Goal: Task Accomplishment & Management: Manage account settings

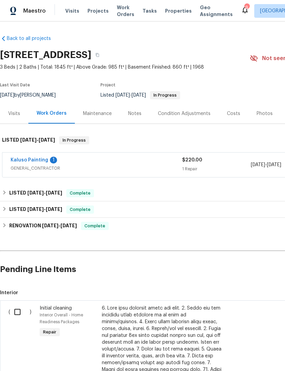
click at [44, 159] on link "Kaluso Painting" at bounding box center [30, 160] width 38 height 5
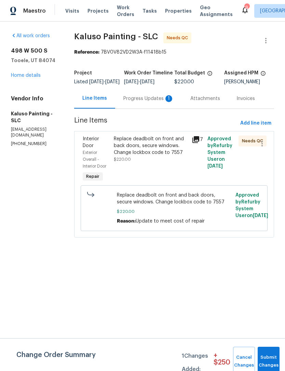
click at [156, 102] on div "Progress Updates 1" at bounding box center [148, 98] width 51 height 7
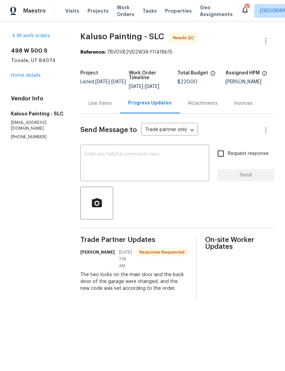
click at [32, 75] on link "Home details" at bounding box center [26, 75] width 30 height 5
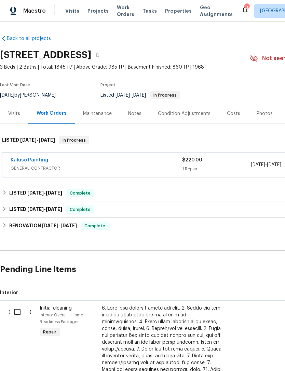
click at [122, 163] on div "Kaluso Painting" at bounding box center [96, 161] width 171 height 8
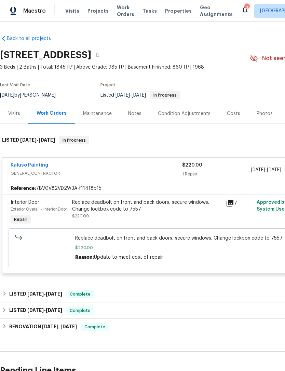
click at [171, 212] on div "Replace deadbolt on front and back doors, secure windows. Change lockbox code t…" at bounding box center [147, 206] width 150 height 14
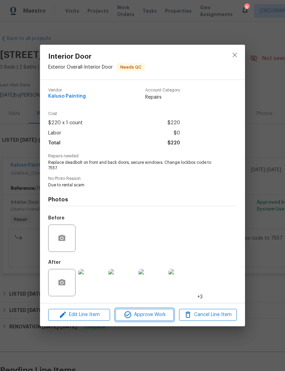
click at [144, 320] on button "Approve Work" at bounding box center [144, 315] width 58 height 12
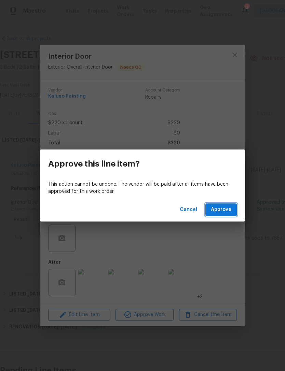
click at [225, 205] on button "Approve" at bounding box center [220, 210] width 31 height 13
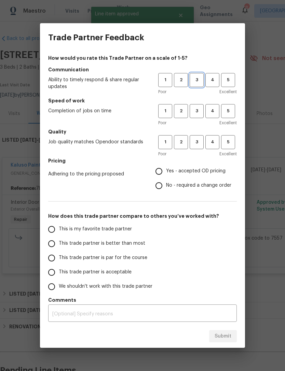
click at [195, 81] on span "3" at bounding box center [196, 80] width 13 height 8
click at [201, 118] on button "3" at bounding box center [197, 111] width 14 height 14
click at [200, 146] on span "3" at bounding box center [196, 142] width 13 height 8
click at [164, 169] on input "Yes - accepted OD pricing" at bounding box center [159, 171] width 14 height 14
radio input "true"
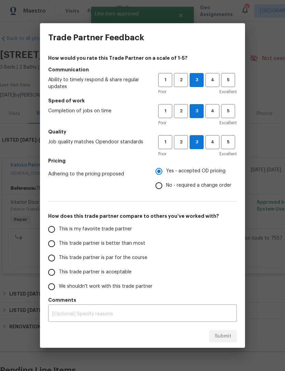
click at [60, 225] on label "This is my favorite trade partner" at bounding box center [98, 229] width 108 height 14
click at [59, 225] on input "This is my favorite trade partner" at bounding box center [51, 229] width 14 height 14
click at [226, 331] on button "Submit" at bounding box center [223, 336] width 28 height 13
radio input "true"
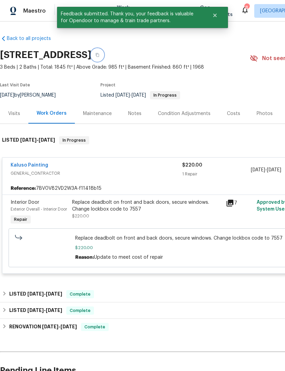
click at [99, 54] on icon "button" at bounding box center [97, 55] width 3 height 4
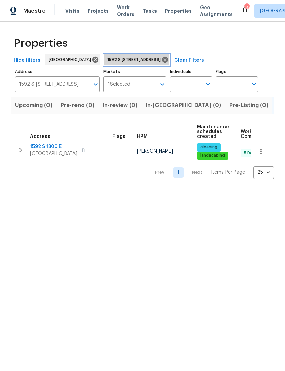
click at [166, 57] on icon at bounding box center [165, 60] width 8 height 8
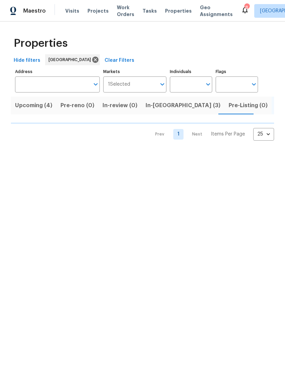
click at [66, 87] on input "Address" at bounding box center [52, 84] width 74 height 16
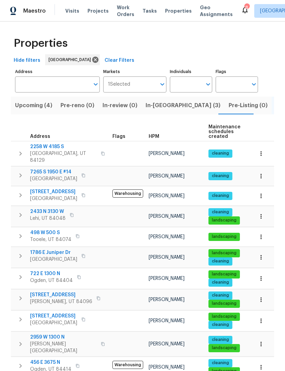
click at [54, 85] on input "Address" at bounding box center [52, 84] width 74 height 16
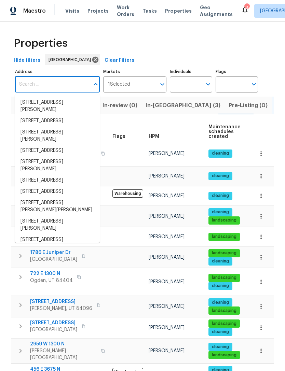
click at [46, 87] on input "Address" at bounding box center [52, 84] width 74 height 16
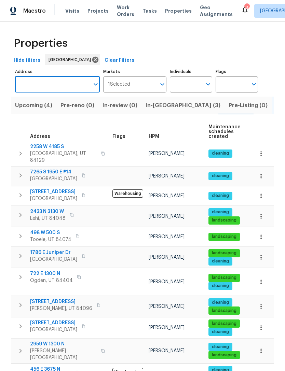
paste input "498 W 500 S, Tooele, UT 84074"
type input "498 W 500 S, Tooele, UT 84074"
click at [60, 101] on li "498 W 500 S Tooele UT 84074" at bounding box center [57, 102] width 85 height 11
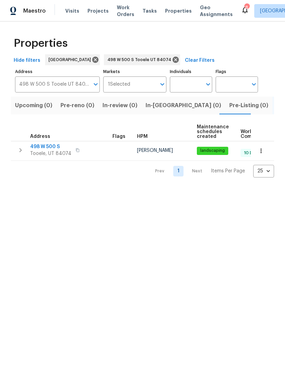
click at [259, 155] on button "button" at bounding box center [260, 150] width 15 height 15
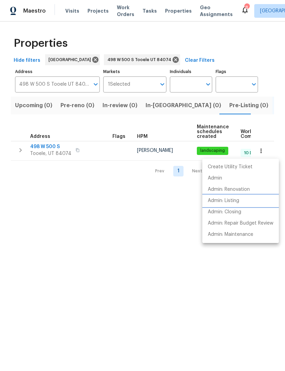
click at [230, 202] on p "Admin: Listing" at bounding box center [223, 200] width 31 height 7
click at [154, 61] on div at bounding box center [142, 185] width 285 height 371
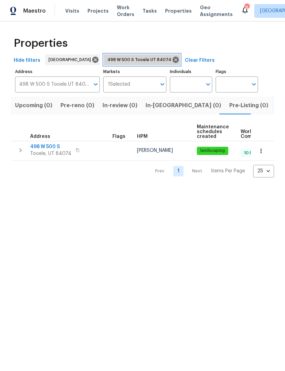
click at [172, 61] on icon at bounding box center [176, 60] width 8 height 8
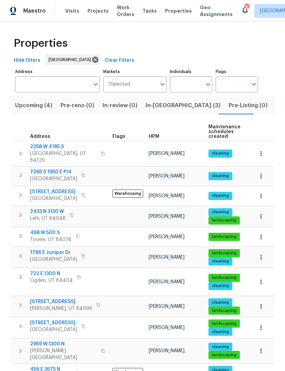
click at [166, 9] on span "Properties" at bounding box center [178, 11] width 27 height 7
click at [34, 105] on span "Upcoming (4)" at bounding box center [33, 106] width 37 height 10
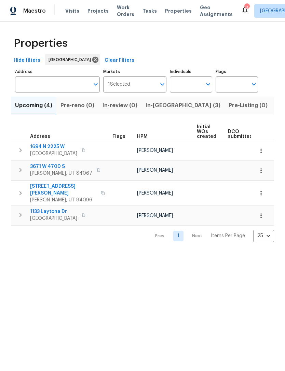
click at [34, 105] on span "Upcoming (4)" at bounding box center [33, 106] width 37 height 10
click at [53, 187] on span "14649 S Quiet Glen Dr" at bounding box center [63, 190] width 67 height 14
click at [261, 191] on icon "button" at bounding box center [260, 193] width 1 height 4
click at [261, 190] on div at bounding box center [142, 185] width 285 height 371
click at [263, 192] on icon "button" at bounding box center [260, 193] width 7 height 7
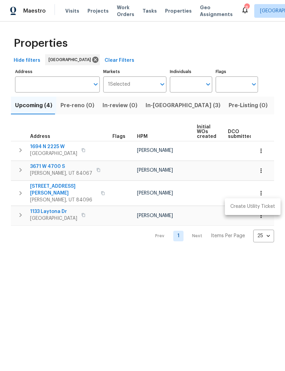
click at [66, 283] on div at bounding box center [142, 185] width 285 height 371
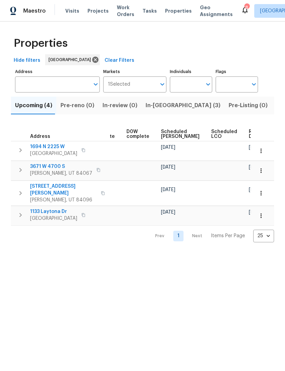
scroll to position [0, 172]
click at [249, 132] on span "Ready Date" at bounding box center [256, 134] width 15 height 10
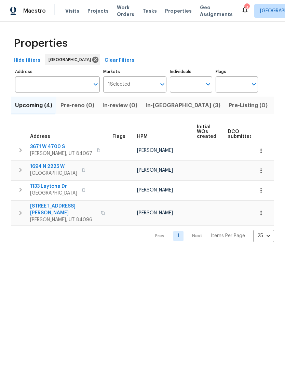
click at [261, 211] on icon "button" at bounding box center [260, 213] width 7 height 7
click at [161, 257] on div at bounding box center [142, 185] width 285 height 371
click at [143, 253] on html "Maestro Visits Projects Work Orders Tasks Properties Geo Assignments 8 Salt Lak…" at bounding box center [142, 126] width 285 height 253
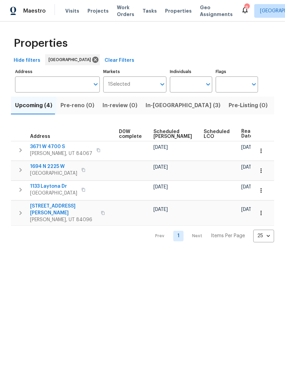
scroll to position [0, 179]
click at [262, 212] on icon "button" at bounding box center [260, 213] width 7 height 7
click at [259, 211] on div at bounding box center [142, 185] width 285 height 371
click at [262, 192] on icon "button" at bounding box center [260, 190] width 7 height 7
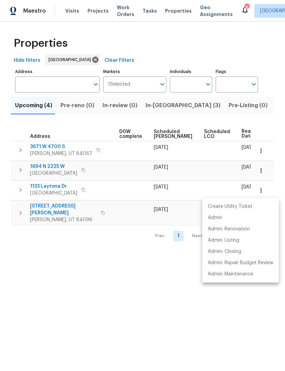
click at [162, 282] on div at bounding box center [142, 185] width 285 height 371
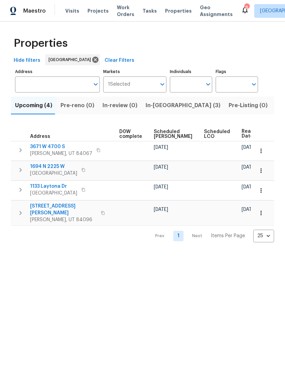
click at [262, 211] on icon "button" at bounding box center [260, 213] width 7 height 7
click at [125, 292] on div at bounding box center [142, 185] width 285 height 371
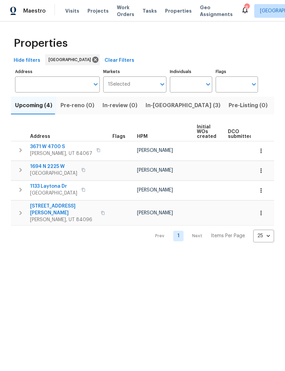
scroll to position [0, 0]
click at [99, 208] on button "button" at bounding box center [103, 213] width 8 height 16
click at [99, 211] on button "button" at bounding box center [103, 213] width 8 height 16
click at [70, 205] on span "14649 S Quiet Glen Dr" at bounding box center [63, 210] width 67 height 14
click at [73, 8] on span "Visits" at bounding box center [72, 11] width 14 height 7
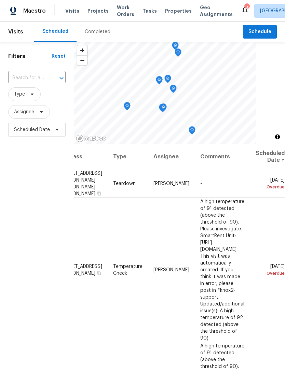
scroll to position [0, 54]
click at [0, 0] on icon at bounding box center [0, 0] width 0 height 0
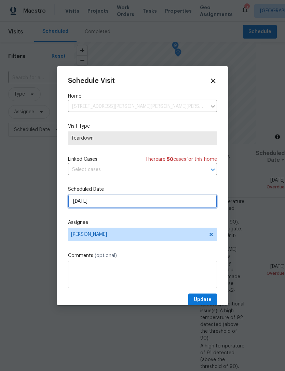
click at [91, 202] on input "8/21/2025" at bounding box center [142, 202] width 149 height 14
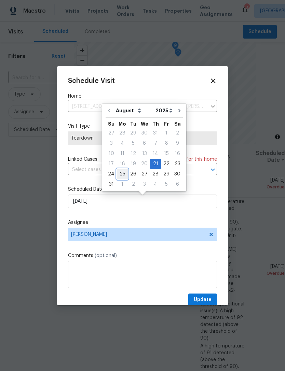
click at [122, 176] on div "25" at bounding box center [122, 174] width 11 height 10
type input "8/25/2025"
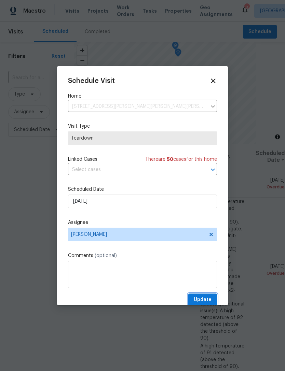
click at [207, 302] on span "Update" at bounding box center [203, 300] width 18 height 9
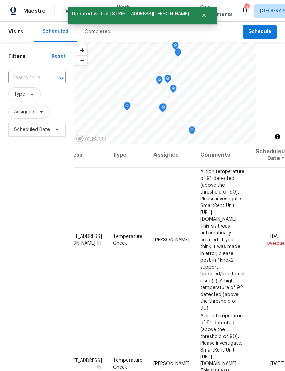
scroll to position [2, 54]
click at [0, 0] on icon at bounding box center [0, 0] width 0 height 0
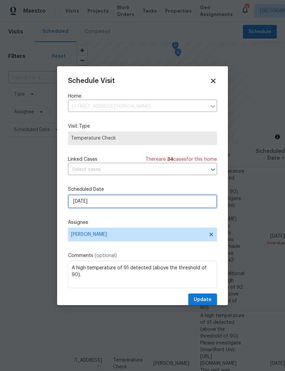
click at [97, 202] on input "8/23/2025" at bounding box center [142, 202] width 149 height 14
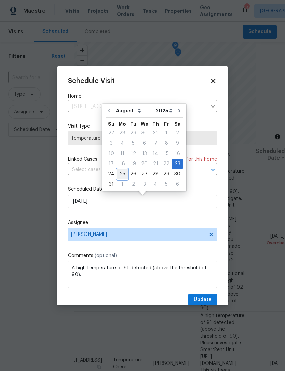
click at [124, 171] on div "25" at bounding box center [122, 174] width 11 height 10
type input "8/25/2025"
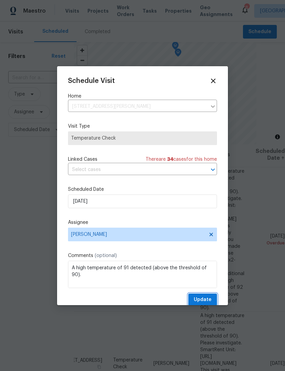
click at [204, 296] on button "Update" at bounding box center [202, 300] width 29 height 13
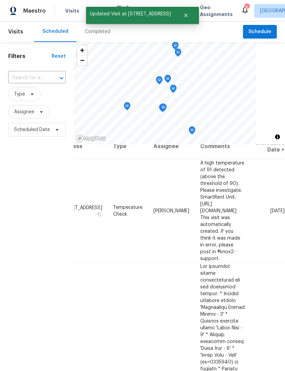
scroll to position [11, 44]
click at [0, 0] on icon at bounding box center [0, 0] width 0 height 0
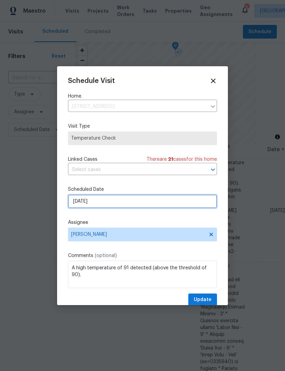
click at [103, 205] on input "8/24/2025" at bounding box center [142, 202] width 149 height 14
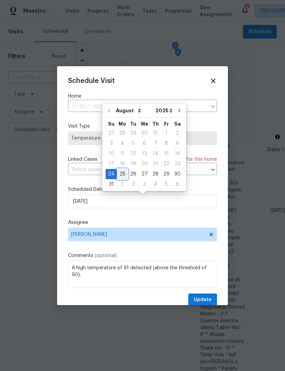
click at [123, 174] on div "25" at bounding box center [122, 174] width 11 height 10
type input "8/25/2025"
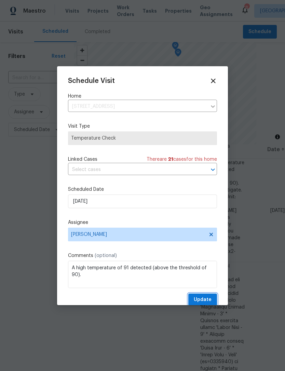
click at [197, 301] on span "Update" at bounding box center [203, 300] width 18 height 9
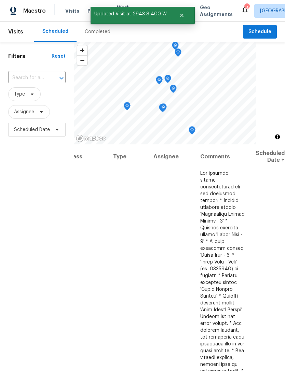
scroll to position [0, 54]
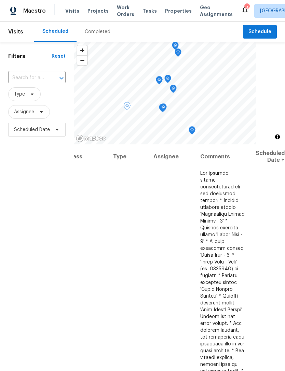
click at [0, 0] on icon at bounding box center [0, 0] width 0 height 0
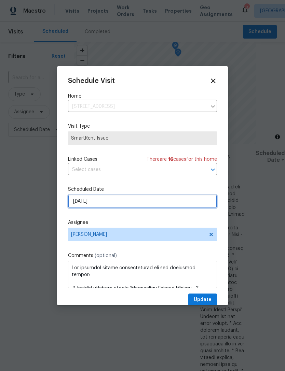
click at [103, 204] on input "8/24/2025" at bounding box center [142, 202] width 149 height 14
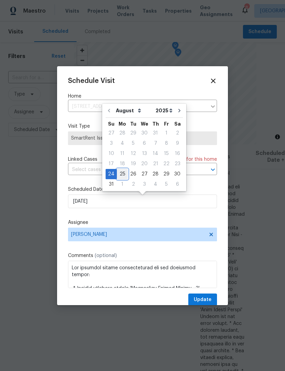
click at [120, 176] on div "25" at bounding box center [122, 174] width 11 height 10
type input "8/25/2025"
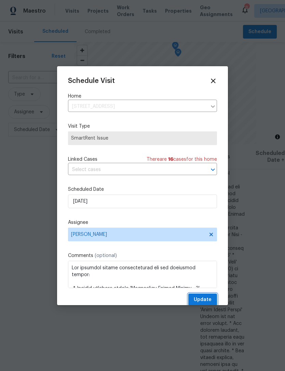
click at [200, 302] on span "Update" at bounding box center [203, 300] width 18 height 9
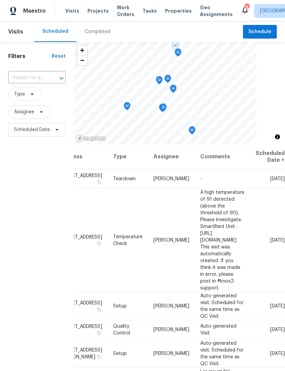
click at [0, 0] on span at bounding box center [0, 0] width 0 height 0
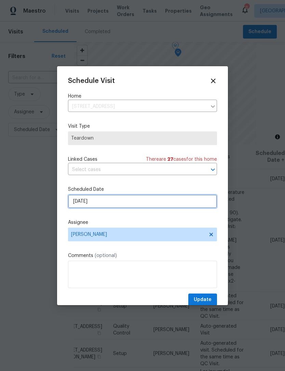
click at [101, 204] on input "8/24/2025" at bounding box center [142, 202] width 149 height 14
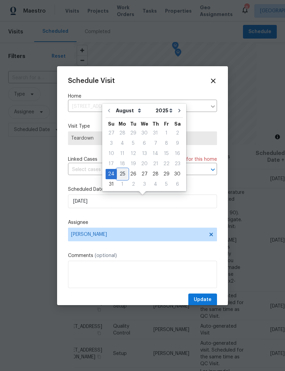
click at [122, 176] on div "25" at bounding box center [122, 174] width 11 height 10
type input "8/25/2025"
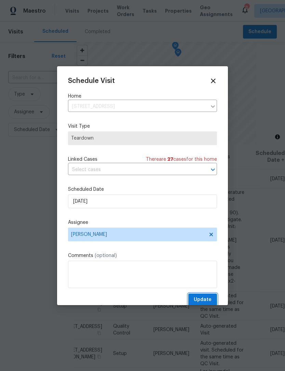
click at [205, 302] on span "Update" at bounding box center [203, 300] width 18 height 9
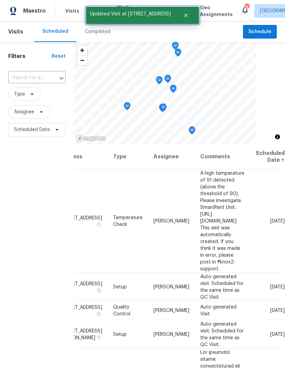
click at [184, 15] on button "Close" at bounding box center [185, 16] width 23 height 14
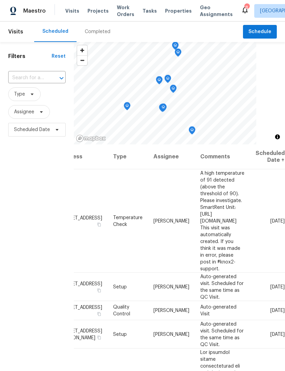
click at [166, 10] on span "Properties" at bounding box center [178, 11] width 27 height 7
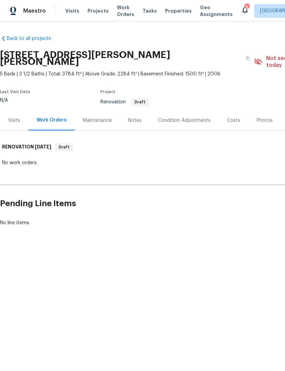
click at [17, 117] on div "Visits" at bounding box center [14, 120] width 12 height 7
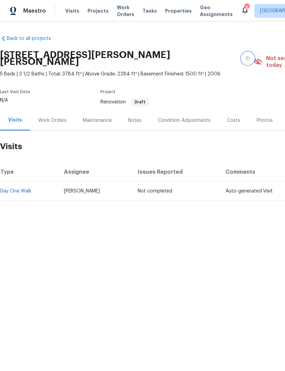
click at [246, 57] on icon "button" at bounding box center [247, 59] width 3 height 4
